Goal: Obtain resource: Download file/media

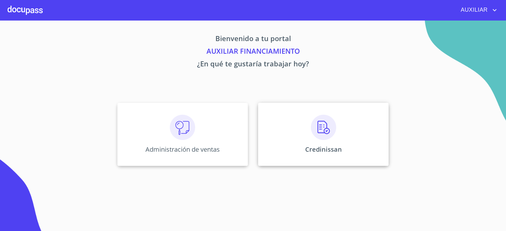
click at [335, 137] on img at bounding box center [323, 127] width 25 height 25
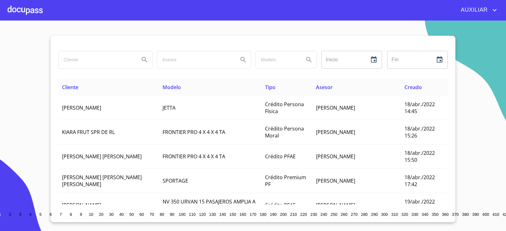
click at [106, 52] on input "search" at bounding box center [96, 59] width 76 height 17
paste input "[PERSON_NAME] [PERSON_NAME]"
type input "[PERSON_NAME] [PERSON_NAME]"
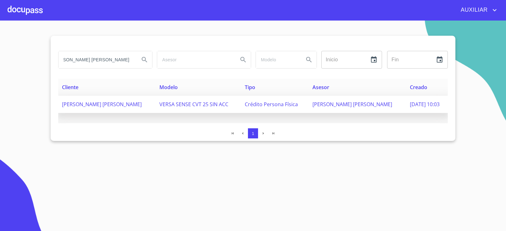
scroll to position [0, 0]
click at [113, 101] on span "[PERSON_NAME] [PERSON_NAME]" at bounding box center [102, 104] width 80 height 7
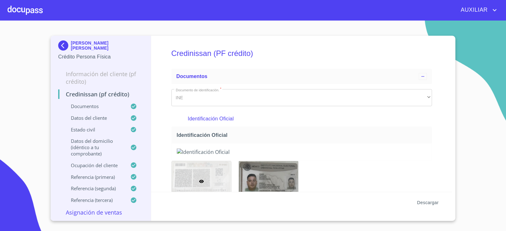
click at [429, 205] on span "Descargar" at bounding box center [427, 203] width 21 height 8
click at [66, 45] on img at bounding box center [64, 45] width 13 height 10
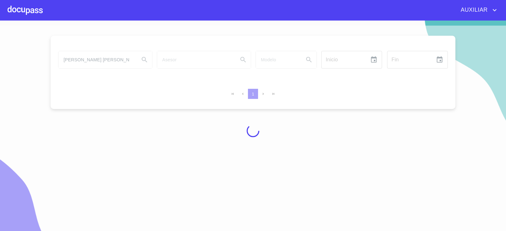
click at [82, 59] on div at bounding box center [253, 131] width 506 height 210
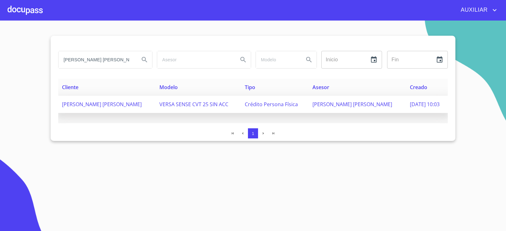
scroll to position [0, 24]
drag, startPoint x: 61, startPoint y: 59, endPoint x: 198, endPoint y: 107, distance: 145.7
click at [198, 107] on div "[PERSON_NAME] [PERSON_NAME] Inicio ​ Fin ​ Cliente Modelo Tipo Asesor Creado [P…" at bounding box center [253, 88] width 404 height 105
paste input "[PERSON_NAME] DE [PERSON_NAME]"
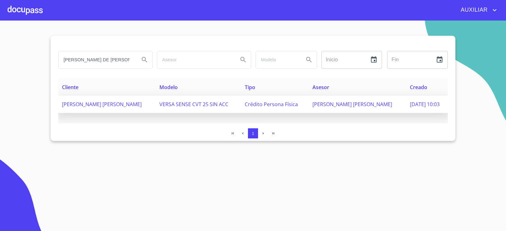
scroll to position [0, 21]
type input "[PERSON_NAME] DE [PERSON_NAME]"
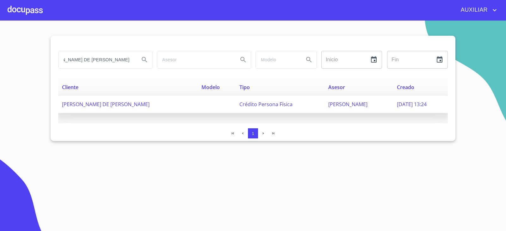
click at [126, 105] on span "[PERSON_NAME] DE [PERSON_NAME]" at bounding box center [106, 104] width 88 height 7
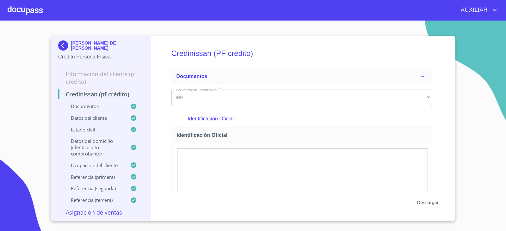
click at [428, 202] on span "Descargar" at bounding box center [427, 203] width 21 height 8
click at [423, 203] on span "Descargar" at bounding box center [427, 203] width 21 height 8
click at [427, 201] on span "Descargar" at bounding box center [427, 203] width 21 height 8
